Goal: Task Accomplishment & Management: Use online tool/utility

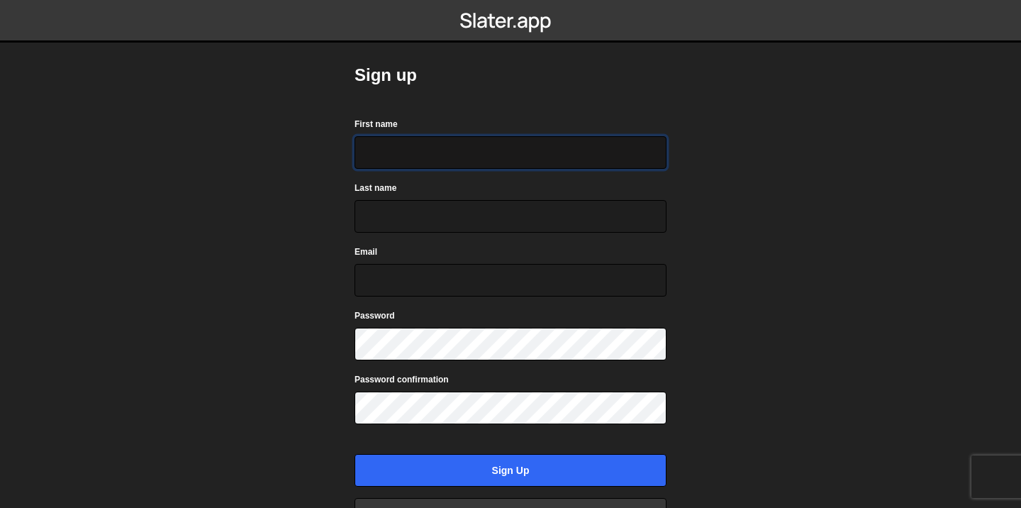
click at [476, 159] on input "First name" at bounding box center [511, 152] width 312 height 33
type input "Leon"
type input "Plennies"
type input "klingelboxx@gmail.com"
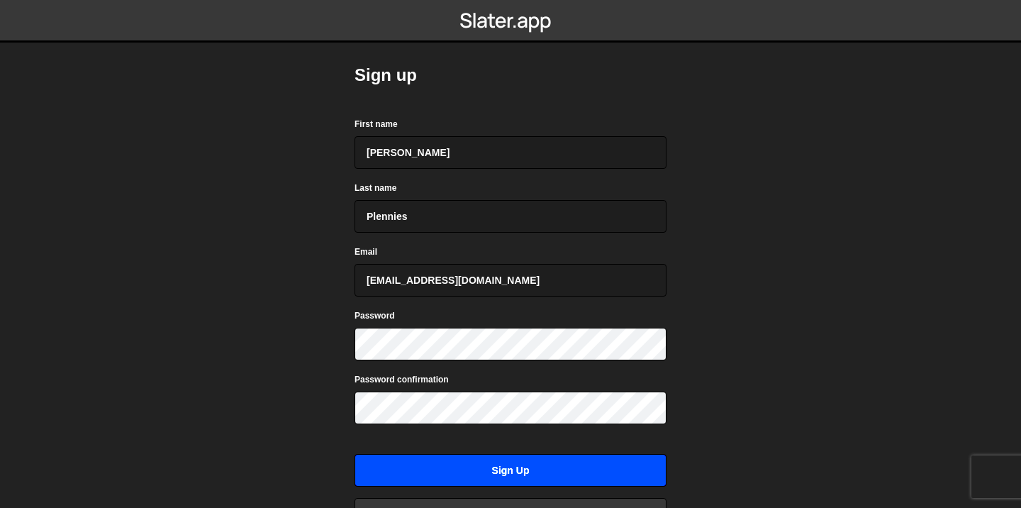
click at [548, 470] on input "Sign up" at bounding box center [511, 470] width 312 height 33
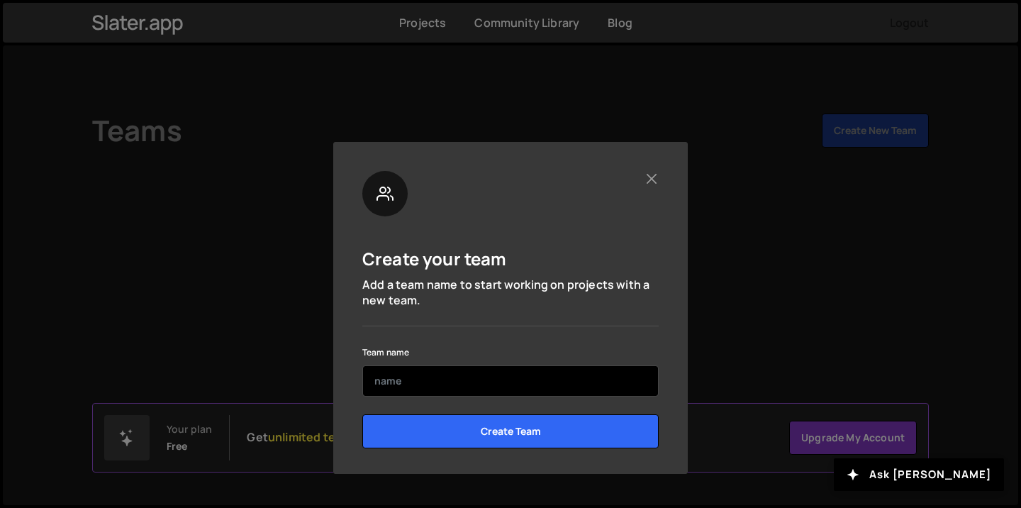
click at [489, 391] on input "text" at bounding box center [510, 380] width 297 height 31
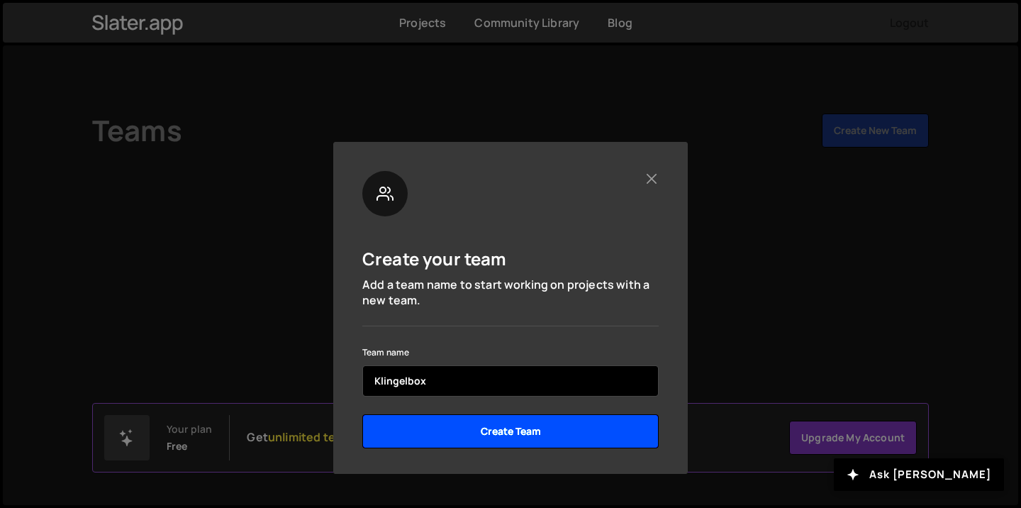
type input "Klingelbox"
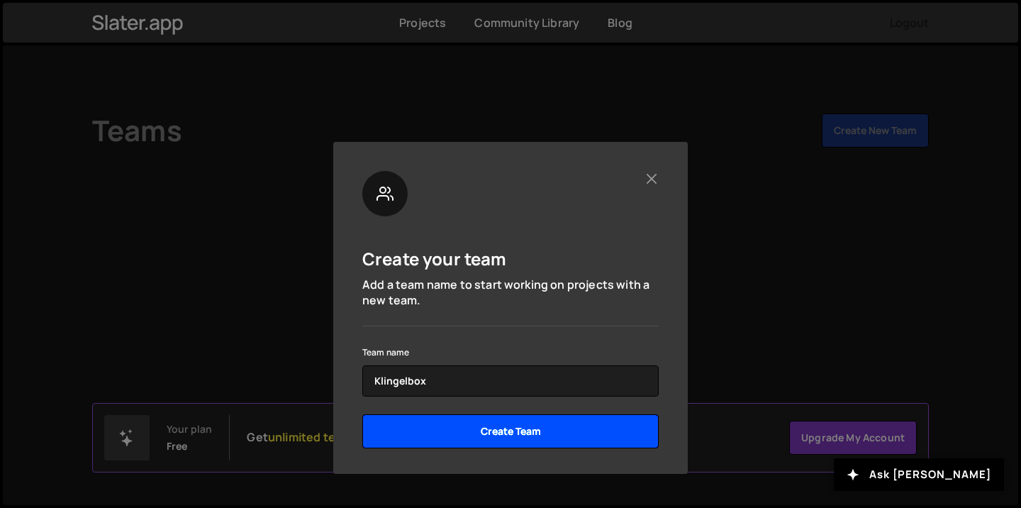
click at [506, 435] on input "Create Team" at bounding box center [510, 431] width 297 height 34
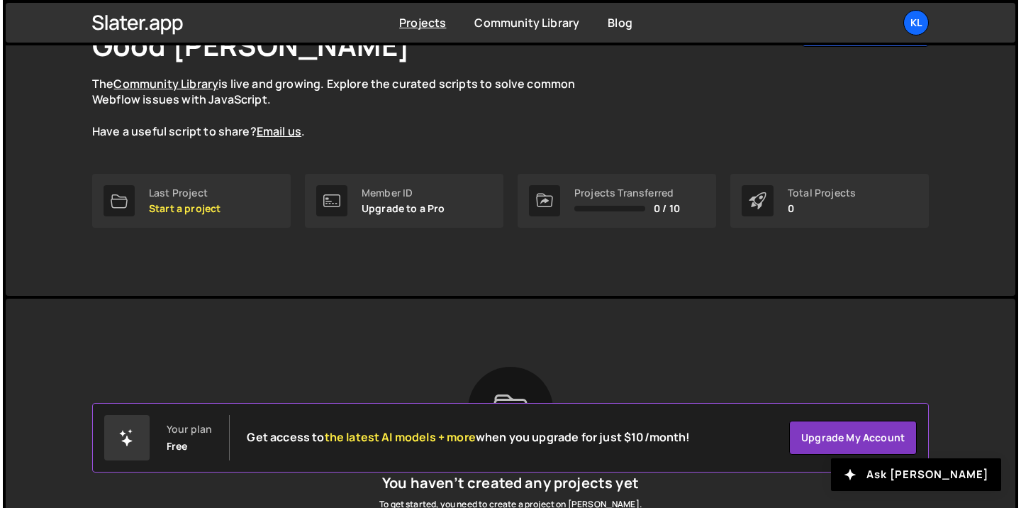
scroll to position [4, 0]
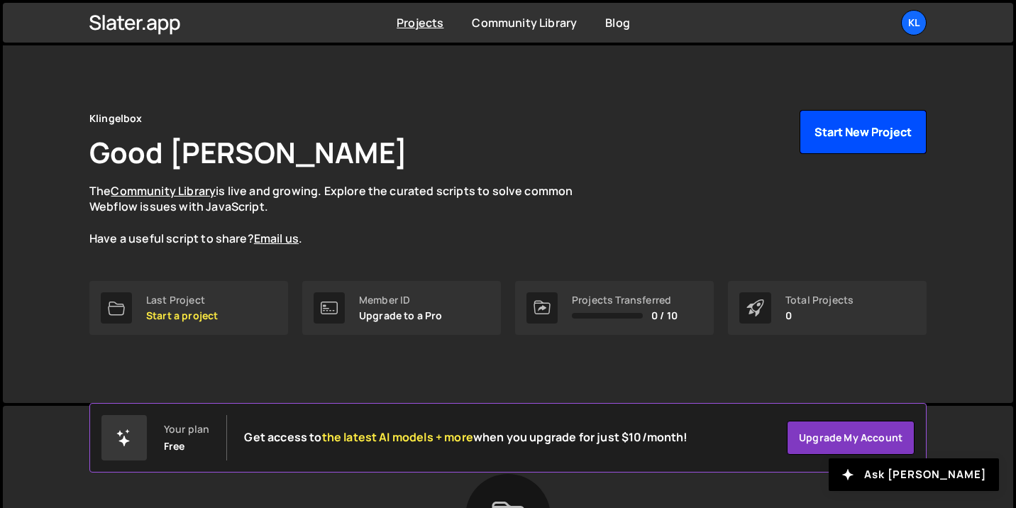
click at [818, 141] on button "Start New Project" at bounding box center [862, 132] width 127 height 44
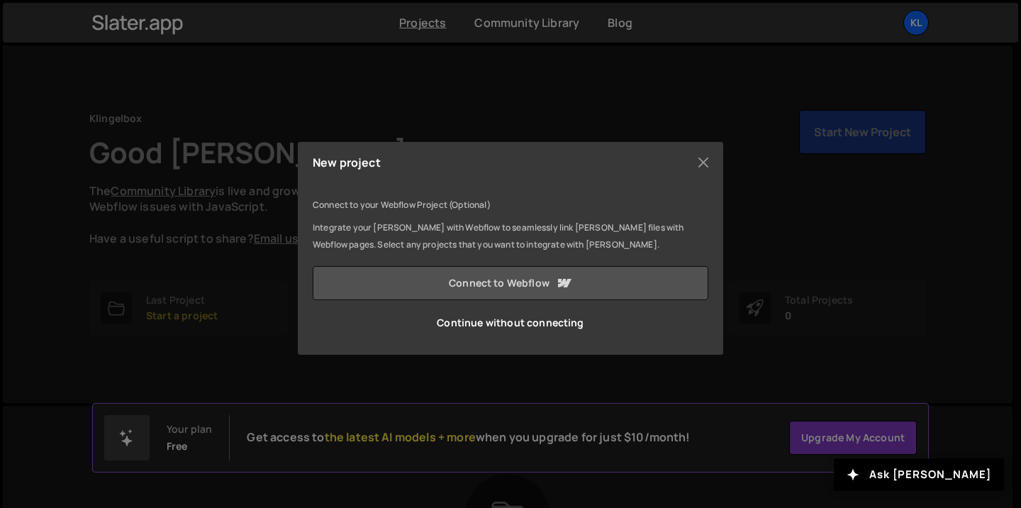
click at [552, 273] on link "Connect to Webflow" at bounding box center [511, 283] width 396 height 34
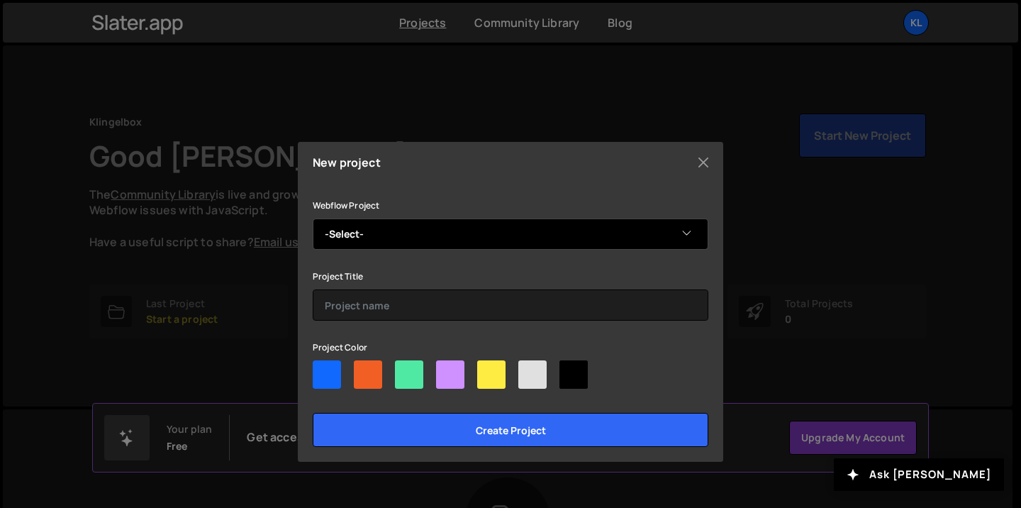
click at [543, 233] on select "-Select- KlingelBoxx" at bounding box center [511, 233] width 396 height 31
select select "68e5af4acda39e8abba9262c"
click at [313, 218] on select "-Select- KlingelBoxx" at bounding box center [511, 233] width 396 height 31
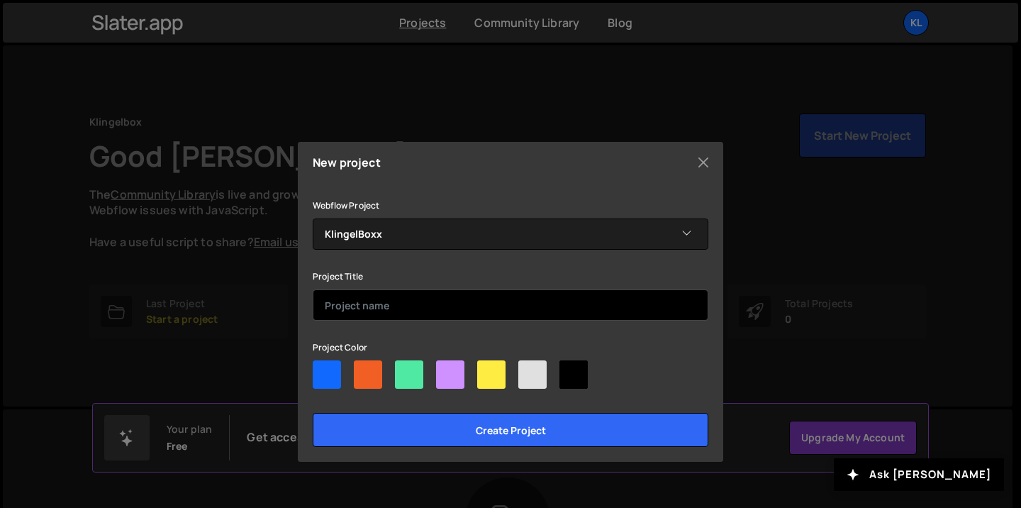
click at [440, 297] on input "text" at bounding box center [511, 304] width 396 height 31
type input "Klingelbox"
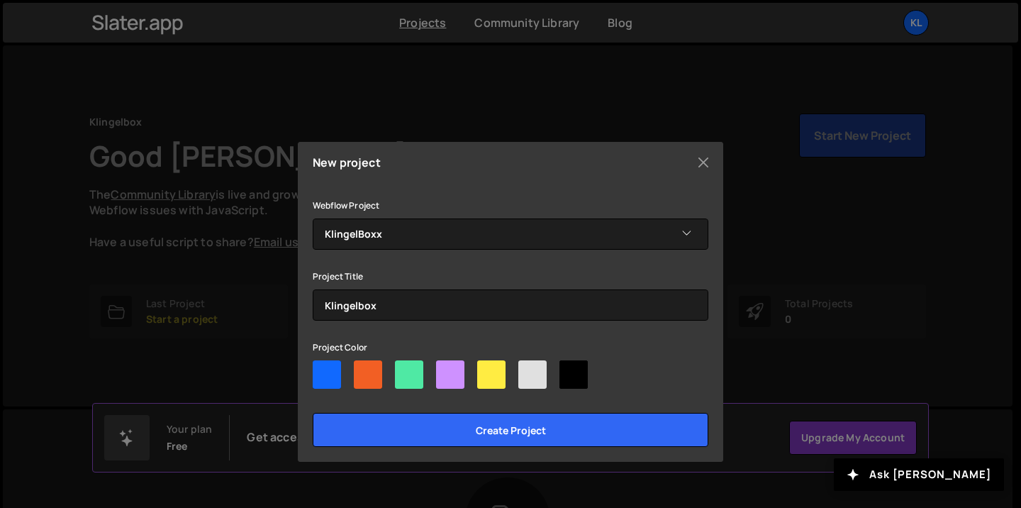
click at [321, 366] on div at bounding box center [327, 374] width 28 height 28
click at [321, 366] on input"] "radio" at bounding box center [317, 364] width 9 height 9
radio input"] "true"
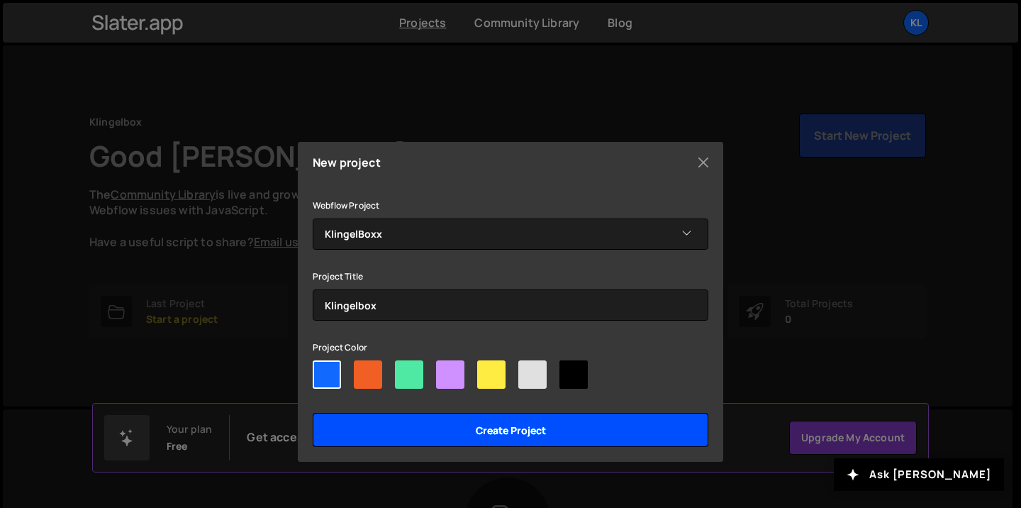
click at [413, 436] on input "Create project" at bounding box center [511, 430] width 396 height 34
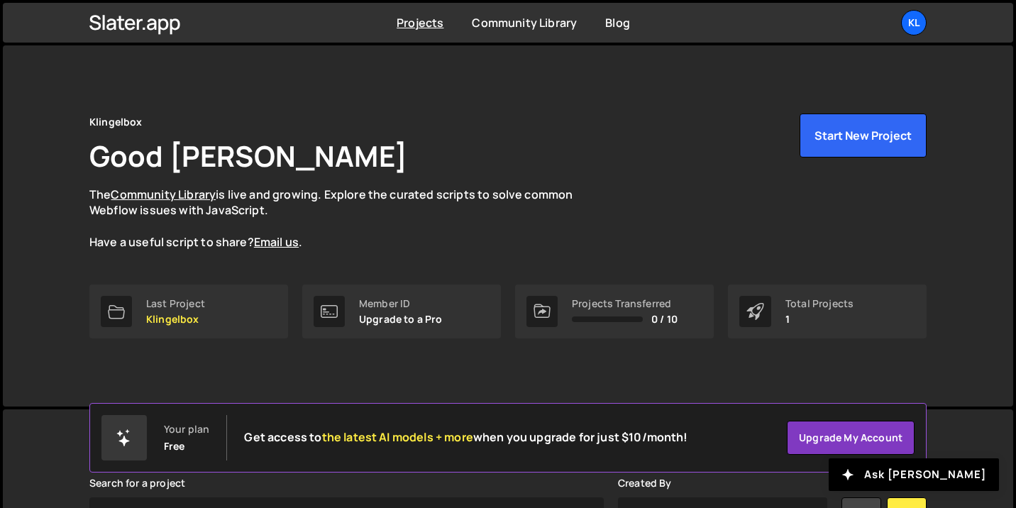
click at [845, 106] on div "Klingelbox Good [PERSON_NAME] The Community Library is live and growing. Explor…" at bounding box center [508, 225] width 880 height 361
click at [841, 125] on button "Start New Project" at bounding box center [862, 135] width 127 height 44
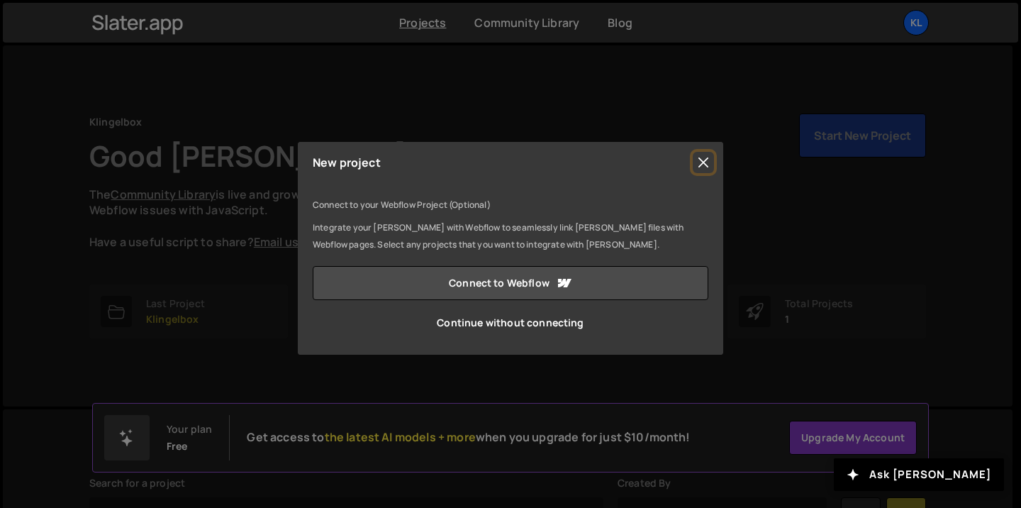
click at [700, 161] on button "Close" at bounding box center [703, 162] width 21 height 21
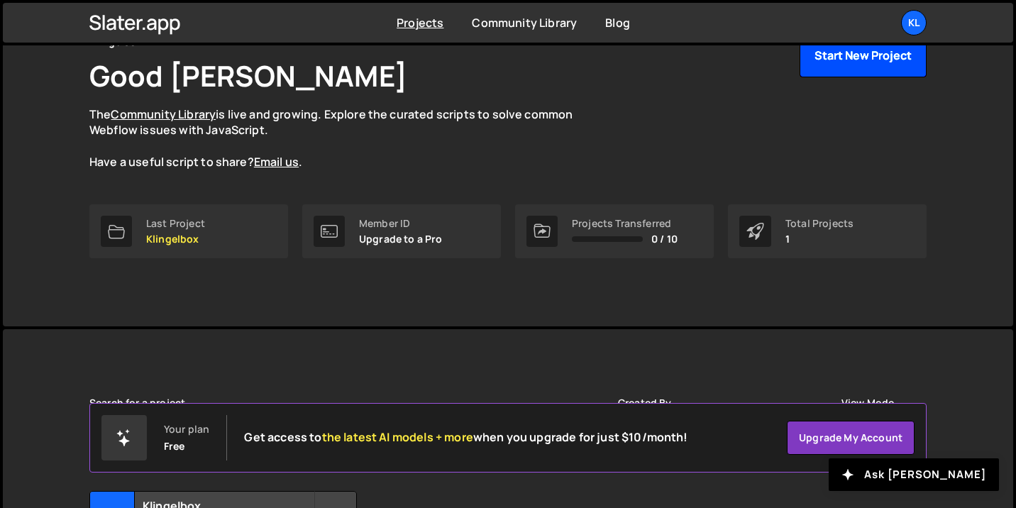
scroll to position [222, 0]
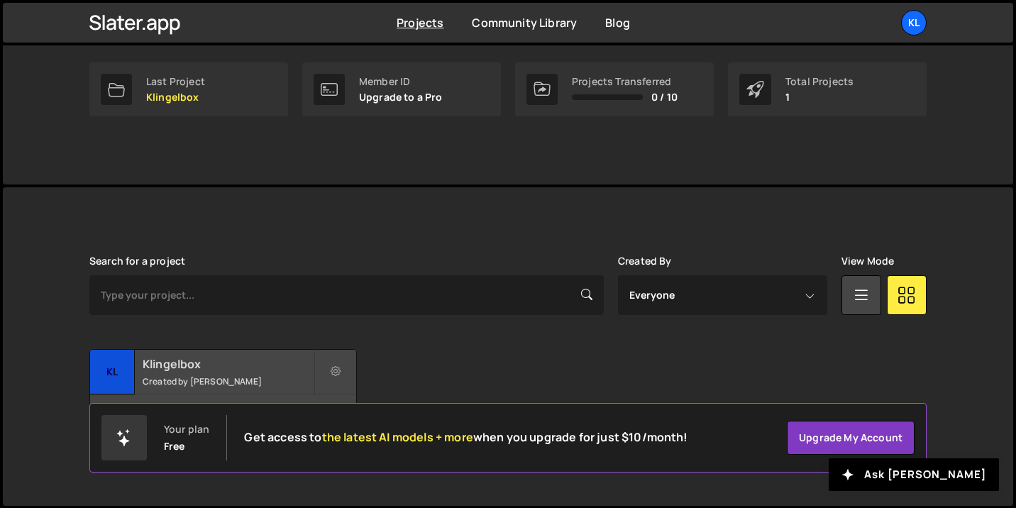
click at [263, 386] on small "Created by [PERSON_NAME]" at bounding box center [228, 381] width 171 height 12
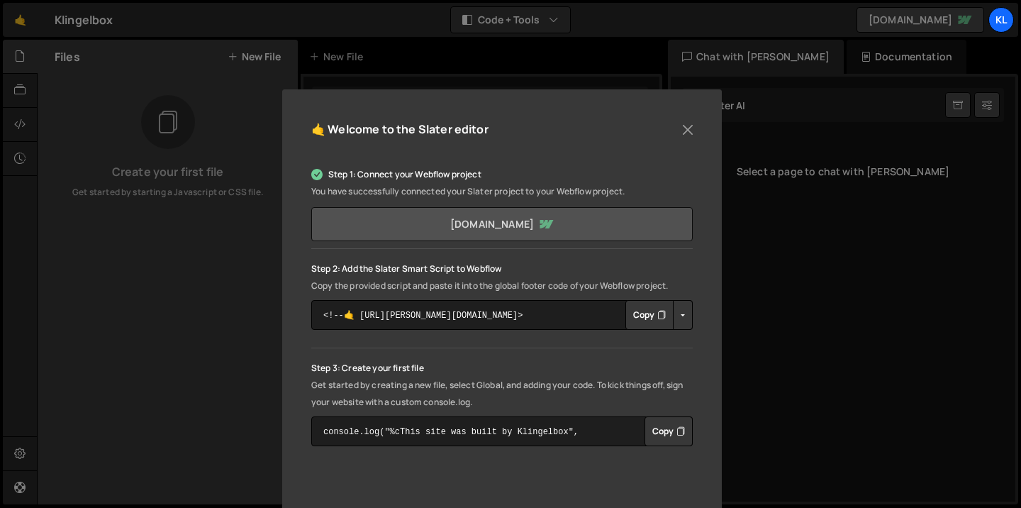
scroll to position [81, 0]
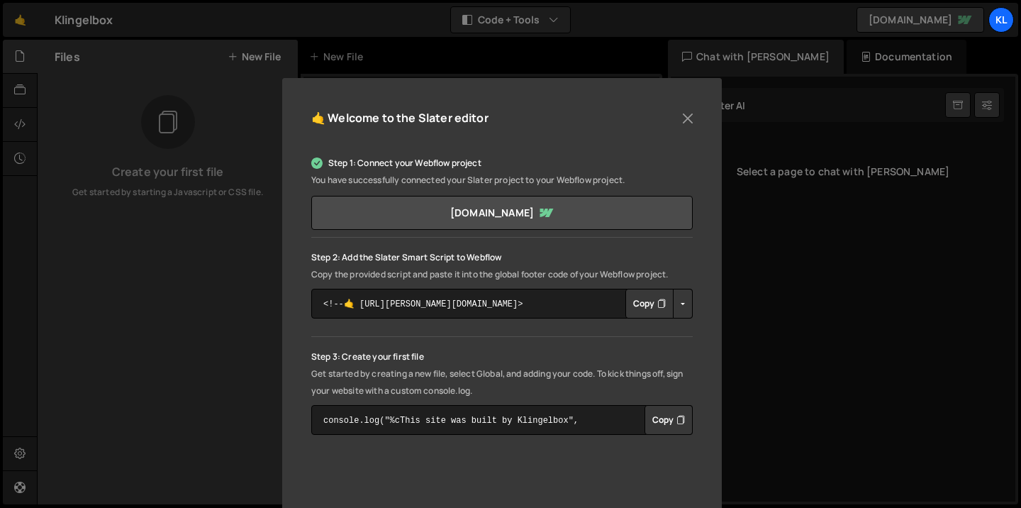
click at [652, 302] on button "Copy" at bounding box center [650, 304] width 48 height 30
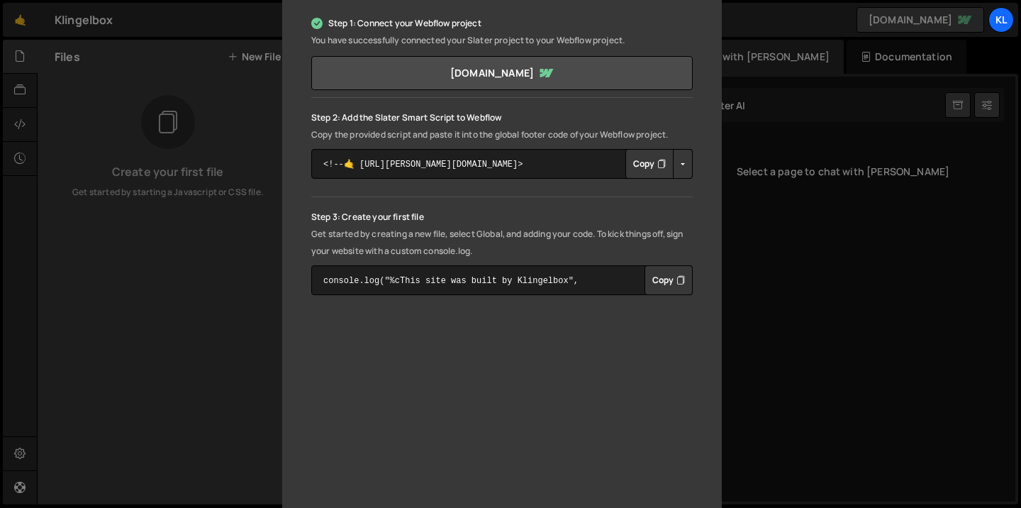
scroll to position [223, 0]
click at [667, 275] on button "Copy" at bounding box center [669, 278] width 48 height 30
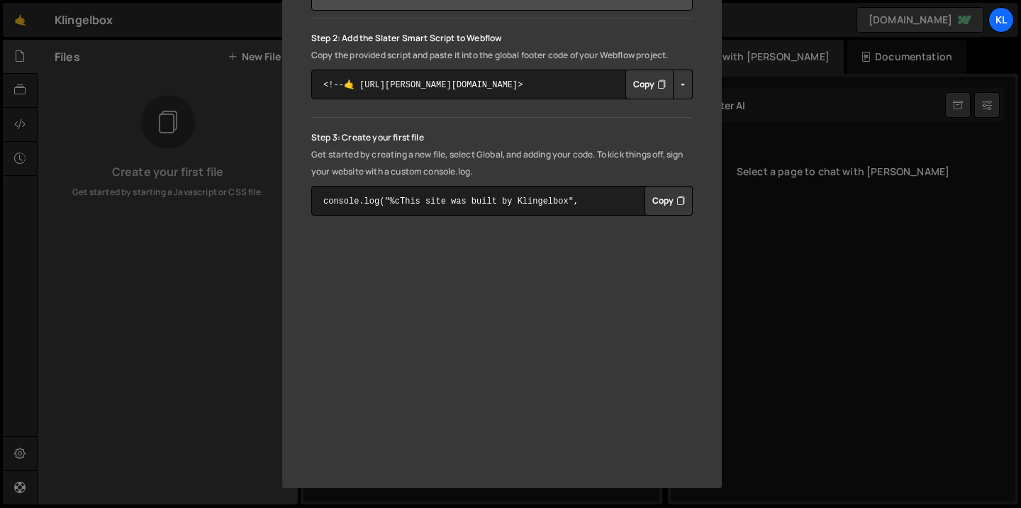
scroll to position [0, 0]
